Goal: Task Accomplishment & Management: Manage account settings

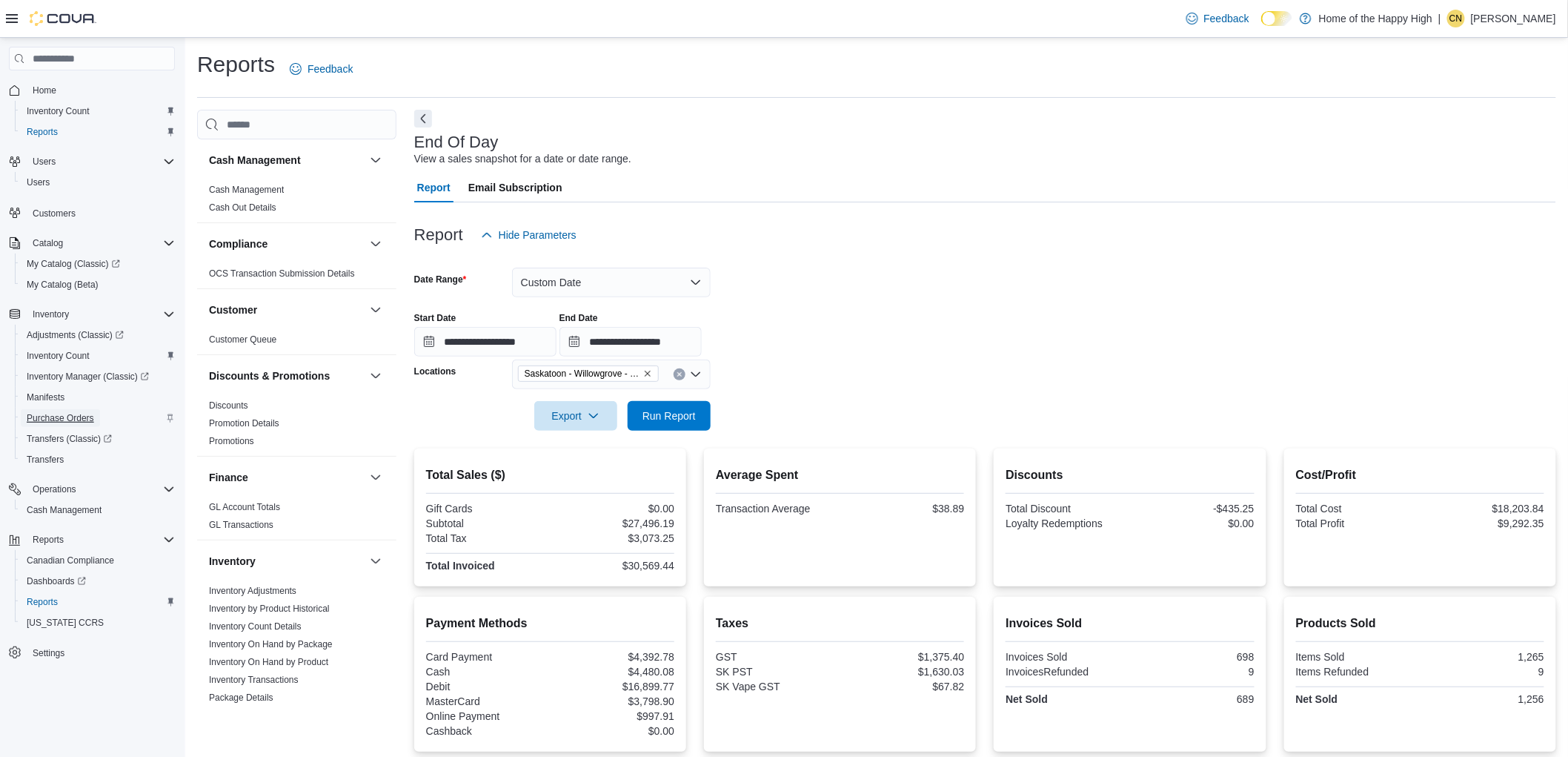
click at [72, 412] on span "Purchase Orders" at bounding box center [60, 418] width 68 height 12
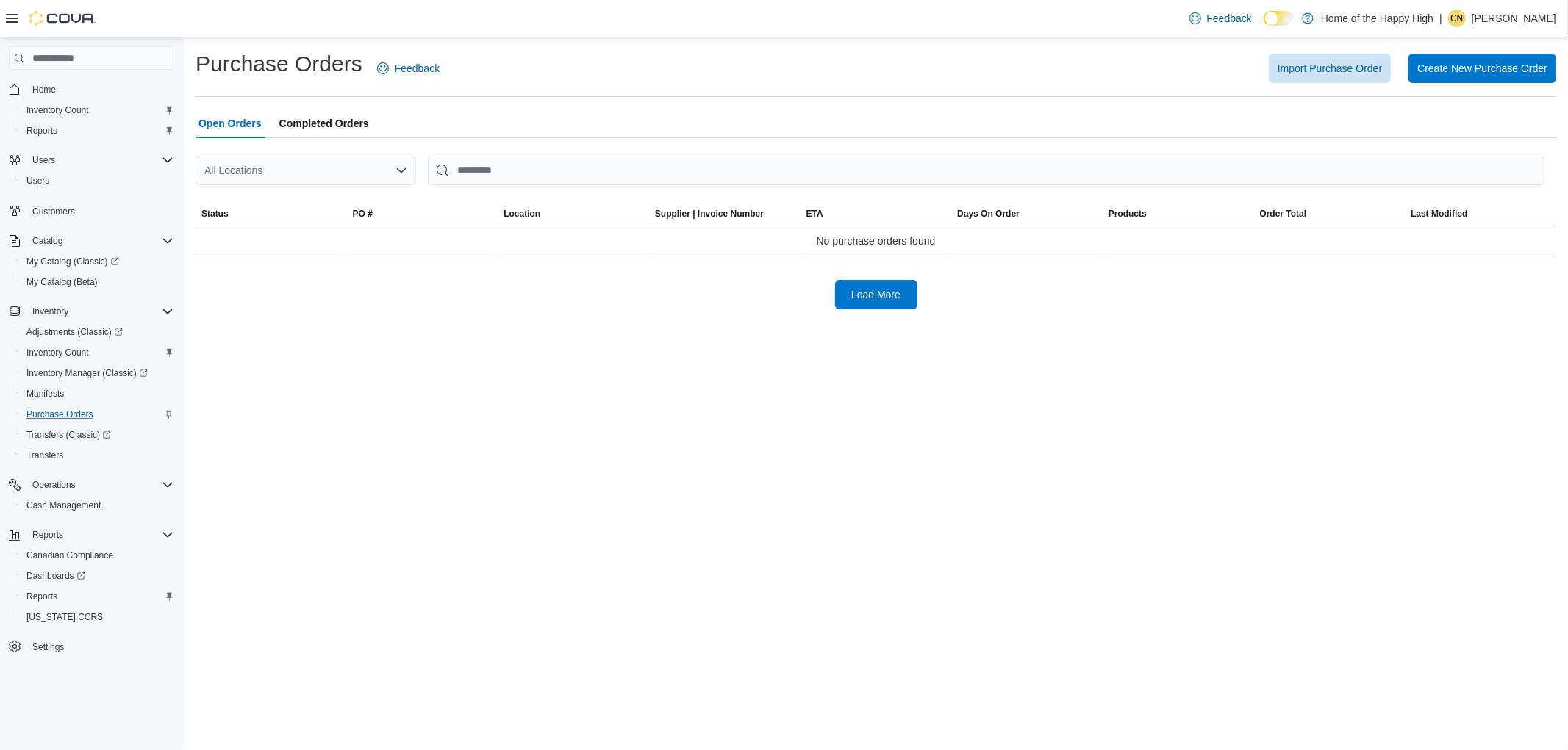
click at [328, 158] on div "All Locations" at bounding box center [306, 170] width 220 height 29
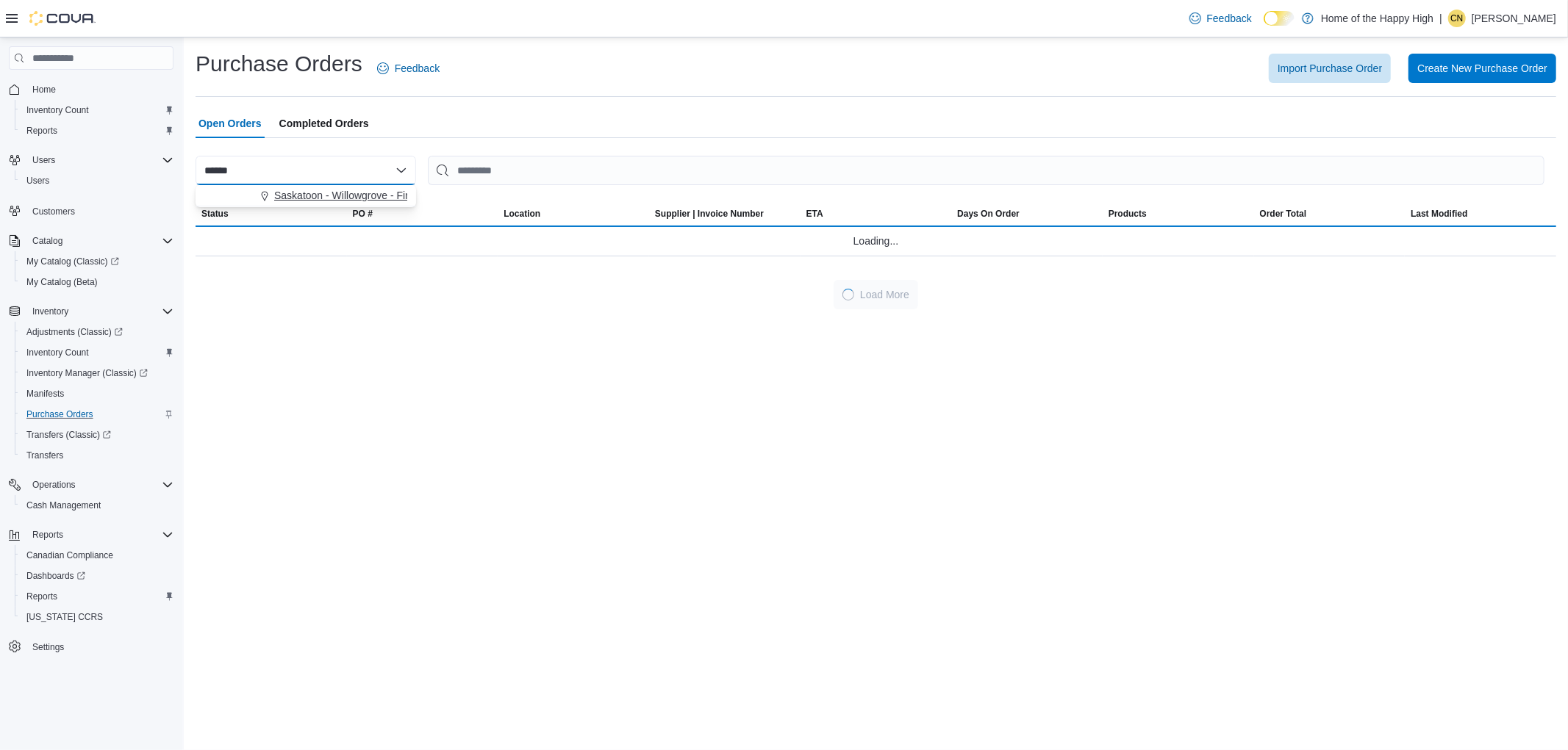
type input "******"
click at [333, 197] on span "Saskatoon - Willowgrove - Fire & Flower" at bounding box center [365, 195] width 183 height 14
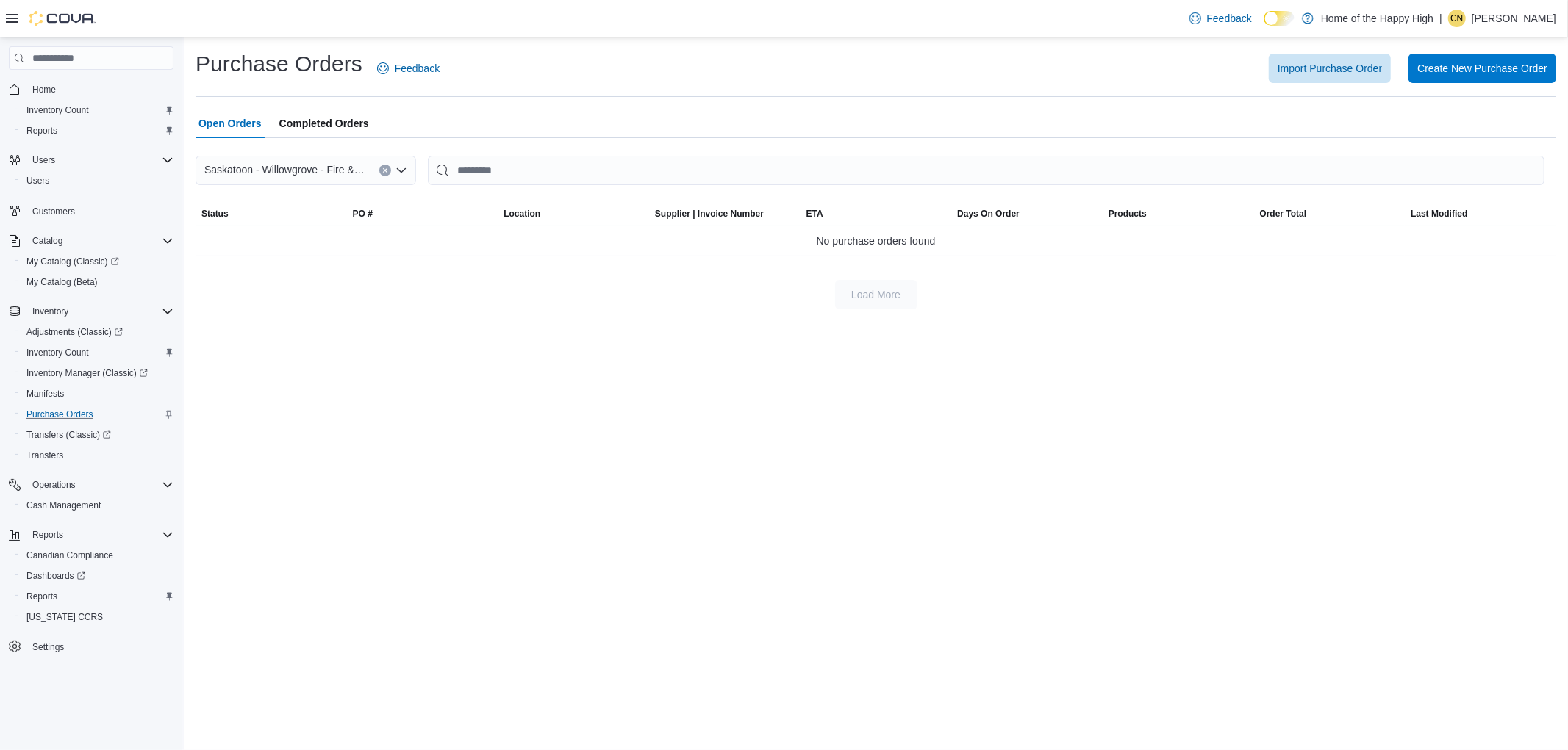
click at [599, 352] on div "Purchase Orders Feedback Import Purchase Order Create New Purchase Order Open O…" at bounding box center [875, 394] width 1384 height 712
click at [318, 116] on span "Completed Orders" at bounding box center [324, 123] width 90 height 29
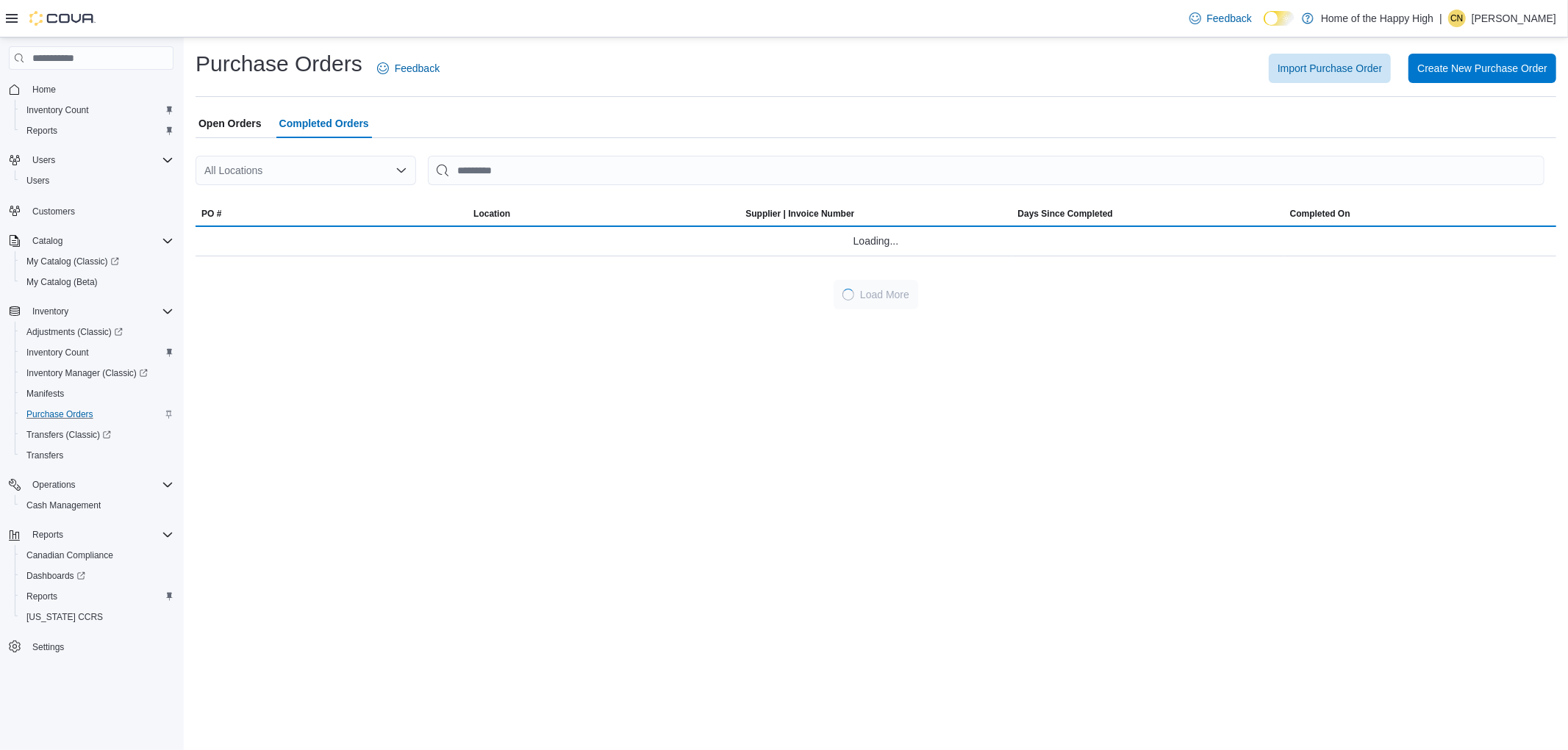
click at [424, 430] on div "Purchase Orders Feedback Import Purchase Order Create New Purchase Order Open O…" at bounding box center [875, 394] width 1384 height 712
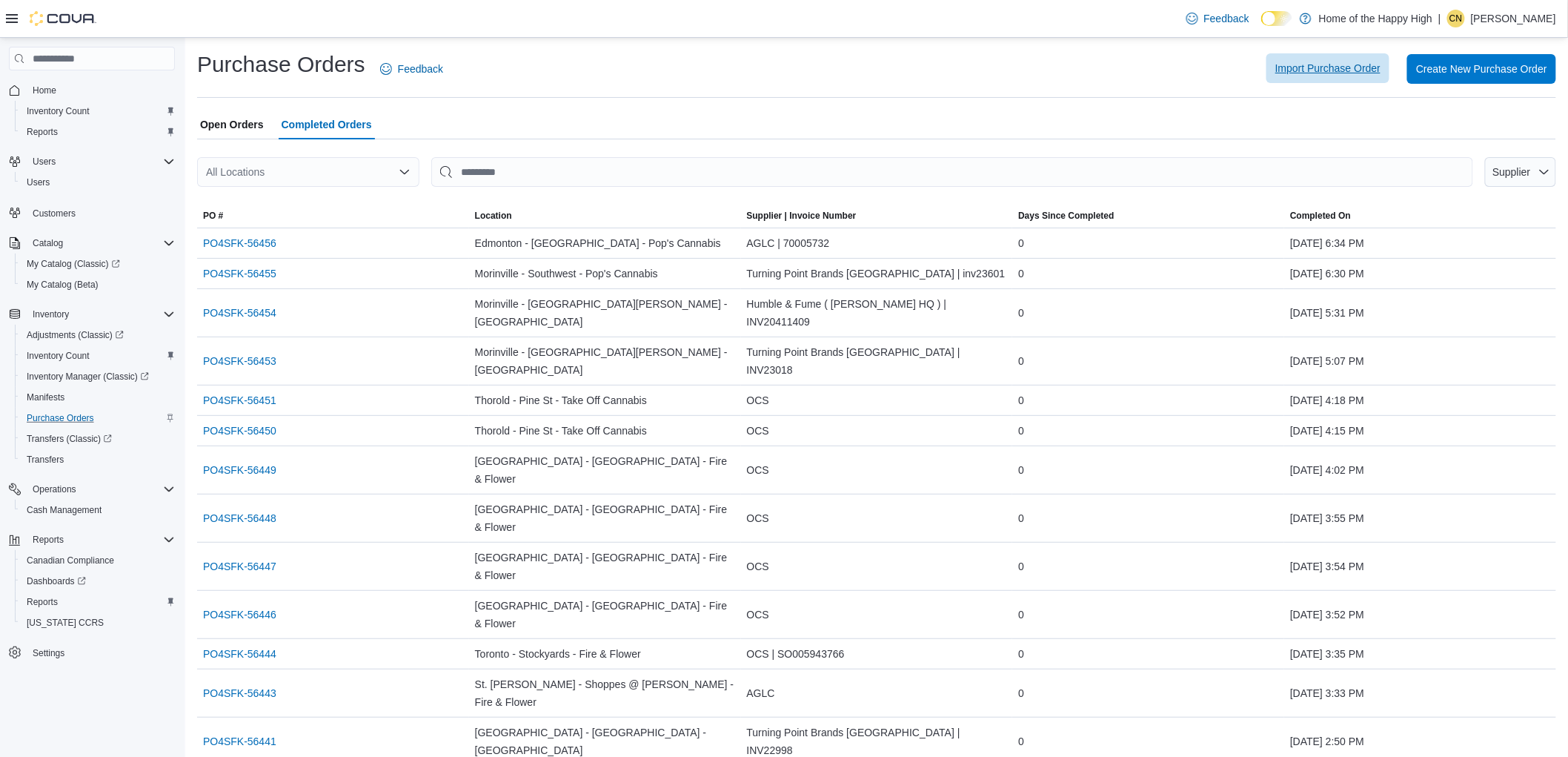
click at [1381, 65] on span "Import Purchase Order" at bounding box center [1328, 68] width 105 height 14
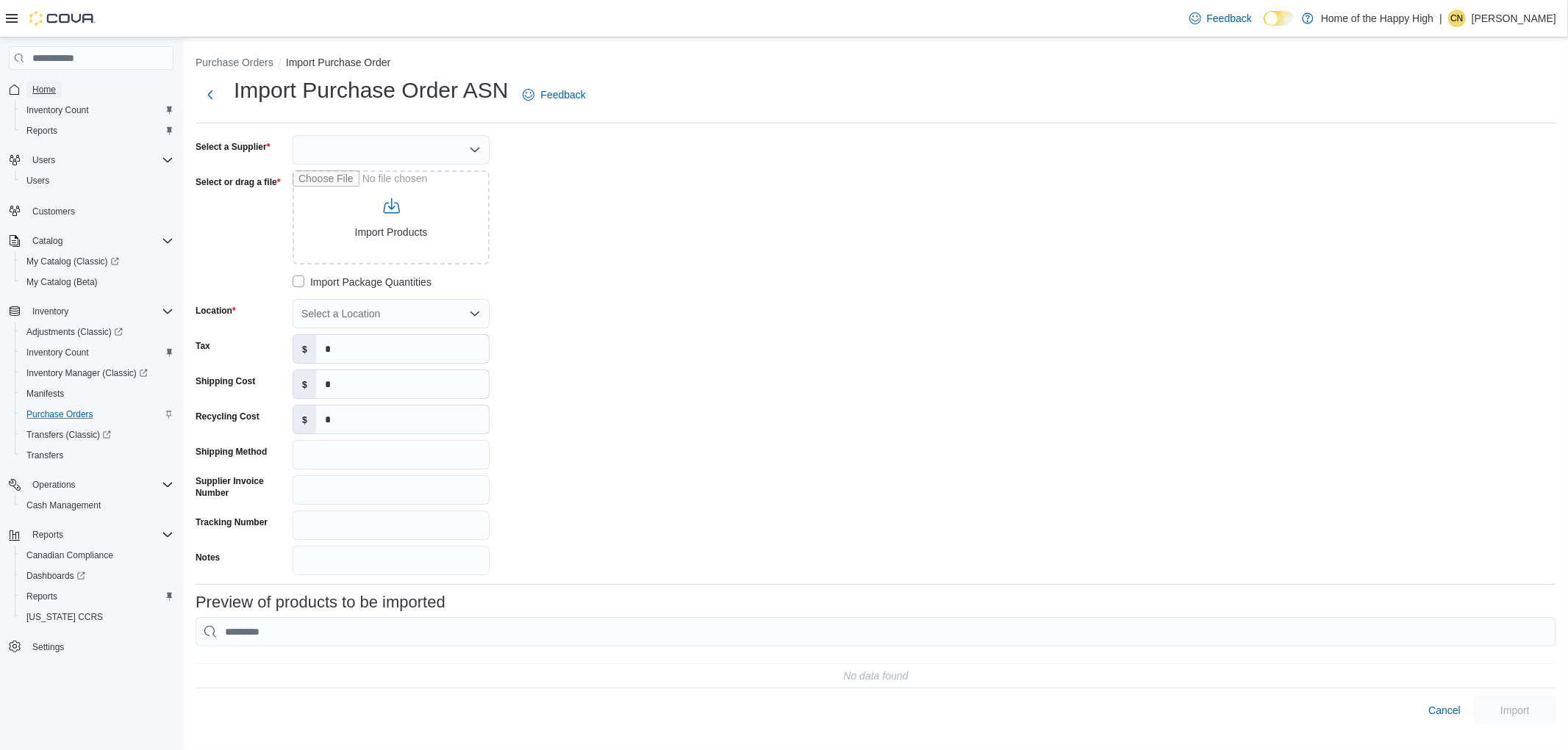
click at [41, 89] on span "Home" at bounding box center [44, 90] width 23 height 12
